Goal: Task Accomplishment & Management: Manage account settings

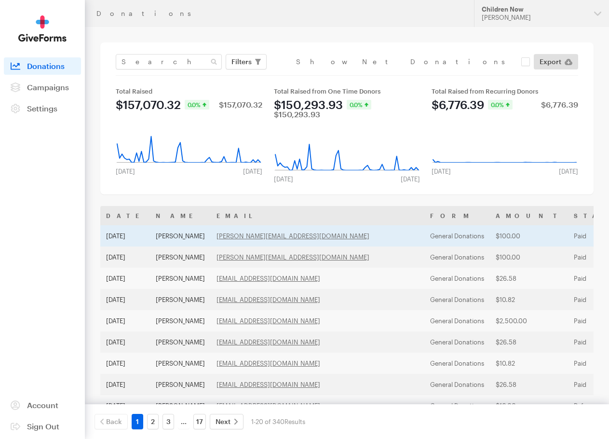
click at [185, 237] on td "[PERSON_NAME]" at bounding box center [180, 235] width 61 height 21
click at [490, 232] on td "$100.00" at bounding box center [529, 235] width 78 height 21
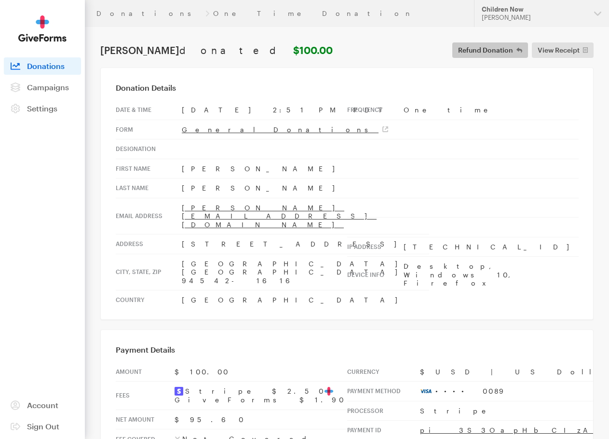
click at [497, 51] on span "Refund Donation" at bounding box center [485, 50] width 55 height 12
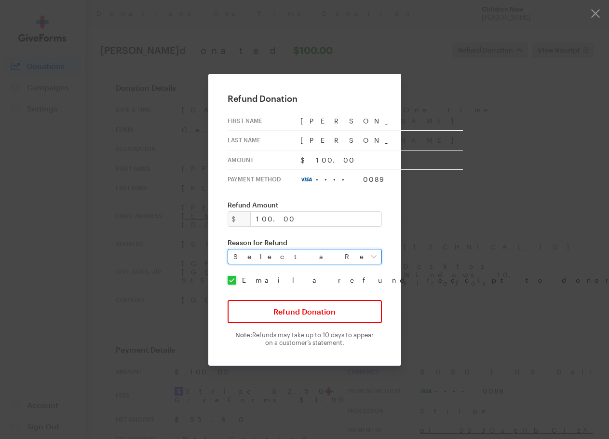
click at [294, 256] on select "Select a Reason Fraud Duplicate Other" at bounding box center [305, 256] width 154 height 15
select select "duplicate"
click at [234, 249] on select "Select a Reason Fraud Duplicate Other" at bounding box center [305, 256] width 154 height 15
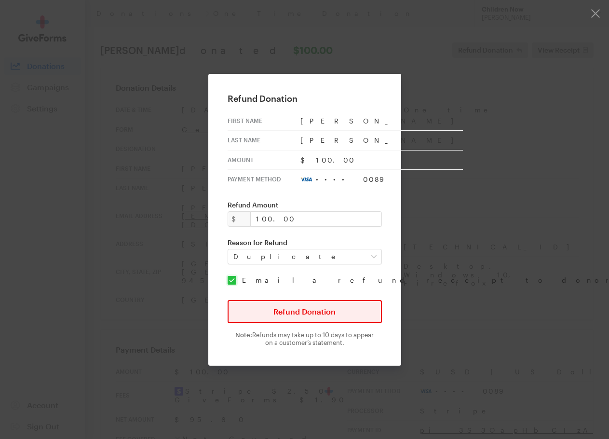
click at [329, 318] on button "Refund Donation" at bounding box center [305, 311] width 154 height 23
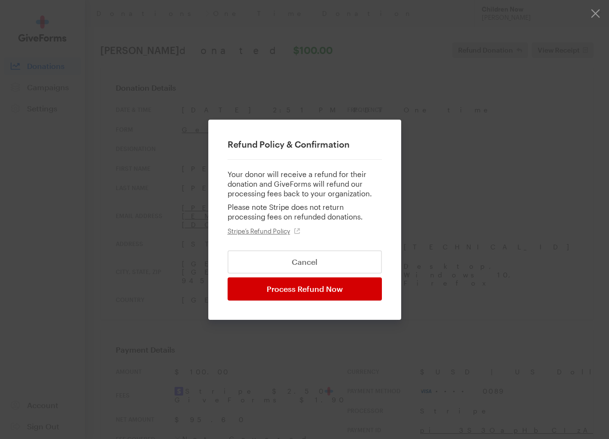
click at [321, 289] on input "Process Refund Now" at bounding box center [305, 288] width 154 height 23
type input "Processing..."
